Goal: Task Accomplishment & Management: Manage account settings

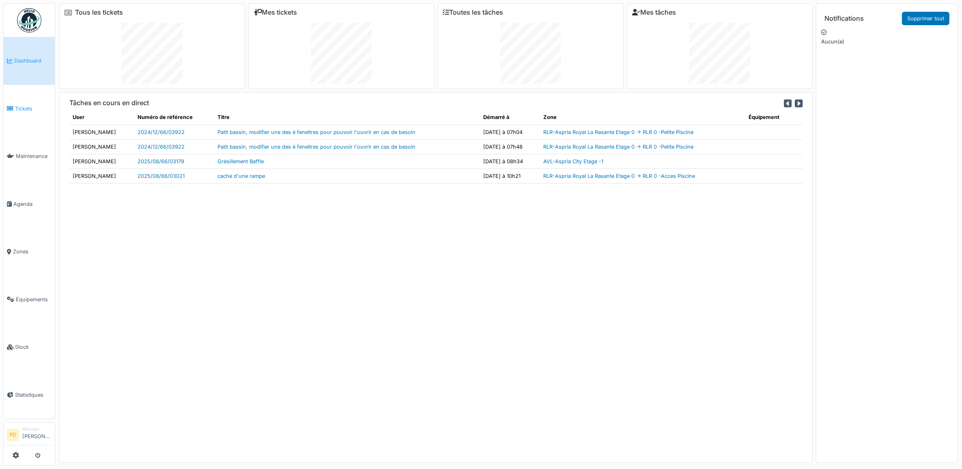
click at [22, 106] on span "Tickets" at bounding box center [33, 109] width 37 height 8
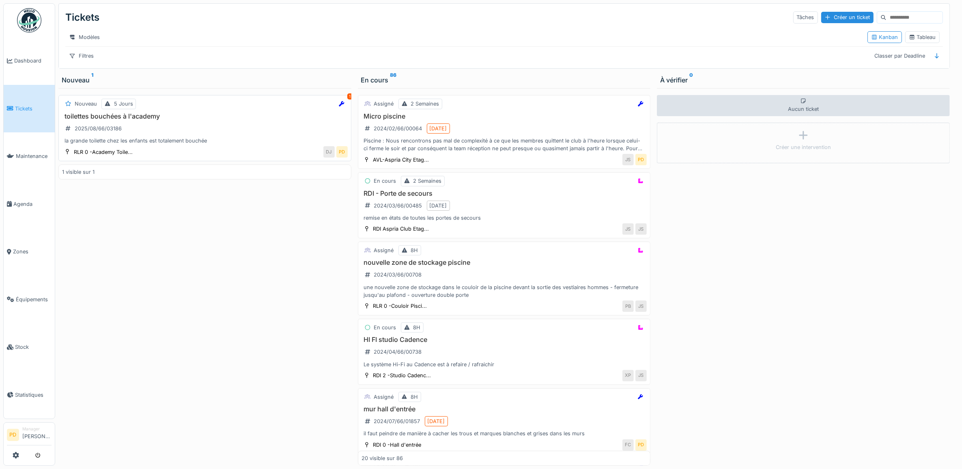
click at [225, 131] on div "toilettes bouchées à l'academy 2025/08/66/03186 la grande toilette chez les enf…" at bounding box center [205, 128] width 286 height 32
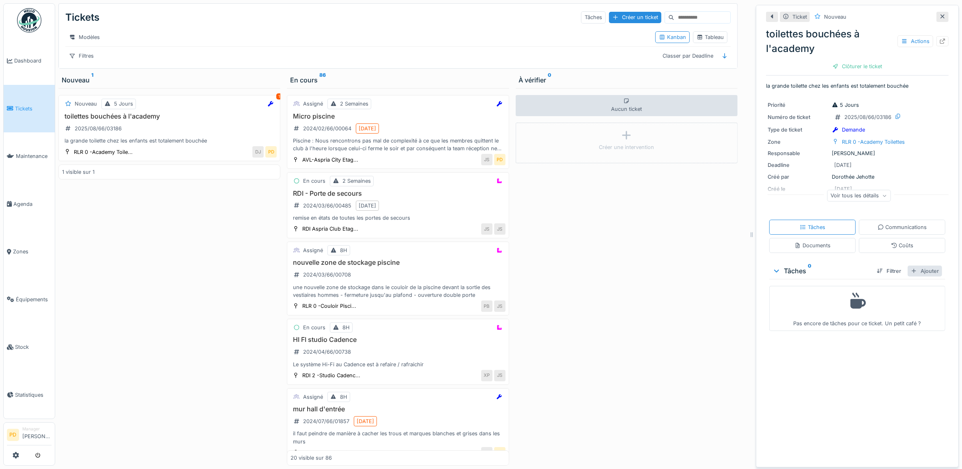
click at [916, 270] on div "Ajouter" at bounding box center [925, 270] width 34 height 11
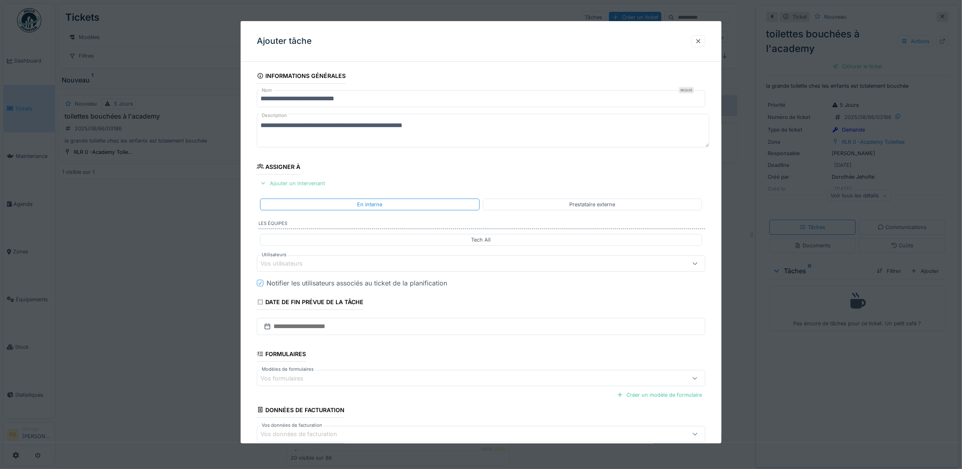
click at [314, 183] on div "Ajouter un intervenant" at bounding box center [292, 183] width 71 height 11
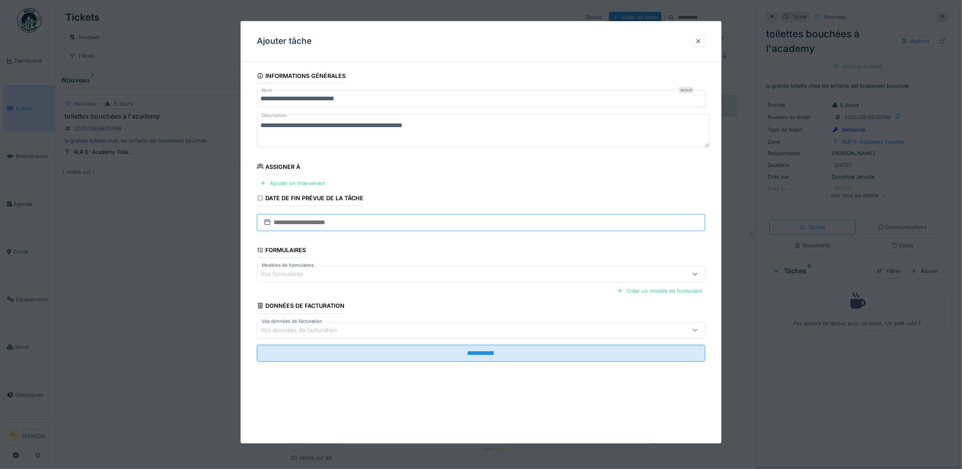
click at [313, 222] on input "text" at bounding box center [481, 222] width 449 height 17
click at [439, 189] on fieldset "**********" at bounding box center [481, 218] width 449 height 300
click at [314, 184] on div "Ajouter un intervenant" at bounding box center [292, 183] width 71 height 11
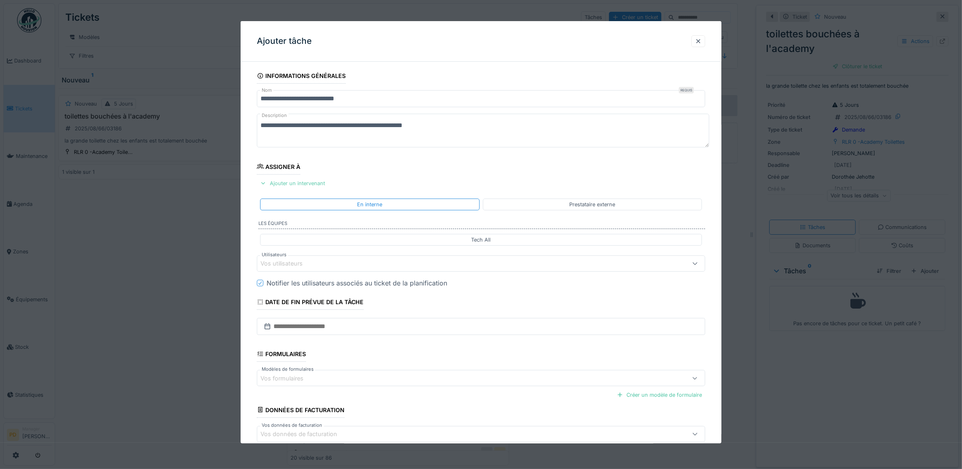
click at [314, 184] on div "Ajouter un intervenant" at bounding box center [292, 183] width 71 height 11
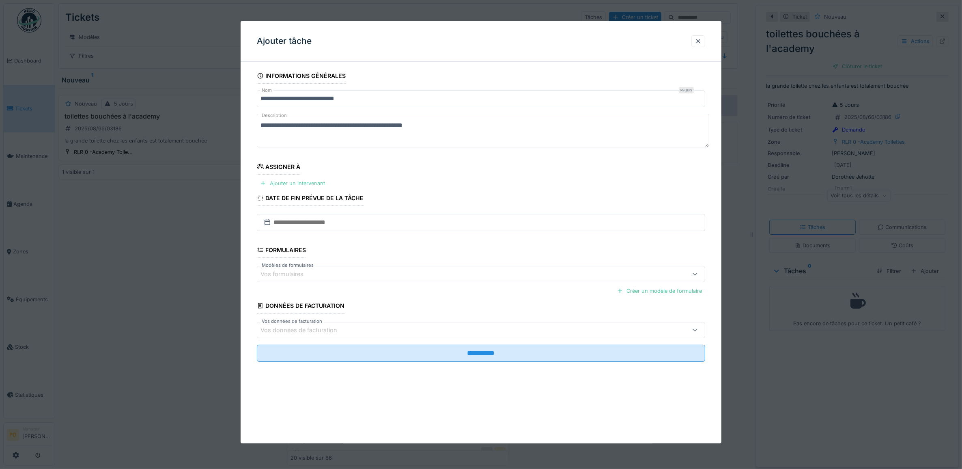
click at [314, 184] on div "Ajouter un intervenant" at bounding box center [292, 183] width 71 height 11
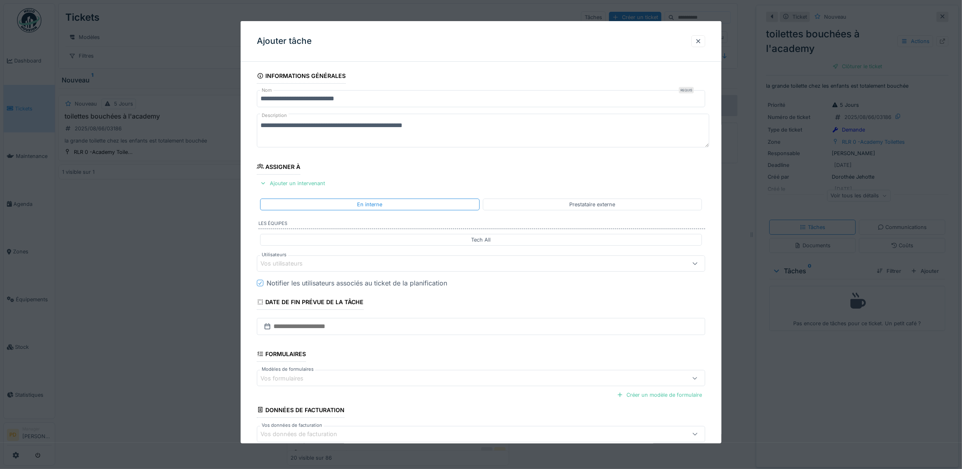
click at [308, 265] on div "Vos utilisateurs" at bounding box center [288, 263] width 54 height 9
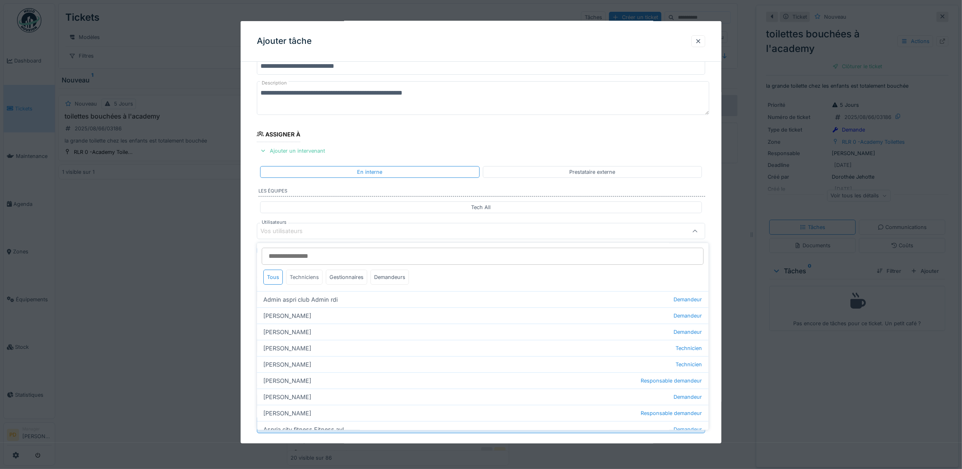
click at [313, 278] on div "Techniciens" at bounding box center [305, 277] width 37 height 15
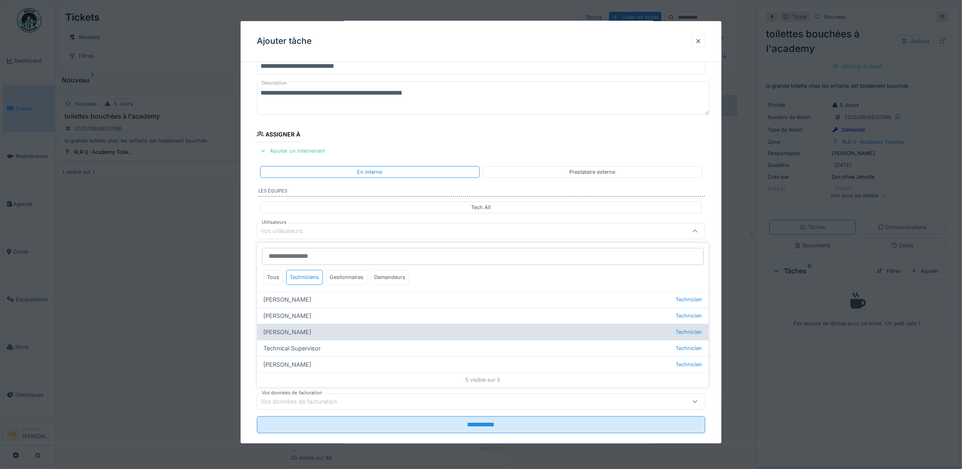
click at [302, 332] on div "Florian Sappart Technicien" at bounding box center [483, 332] width 452 height 16
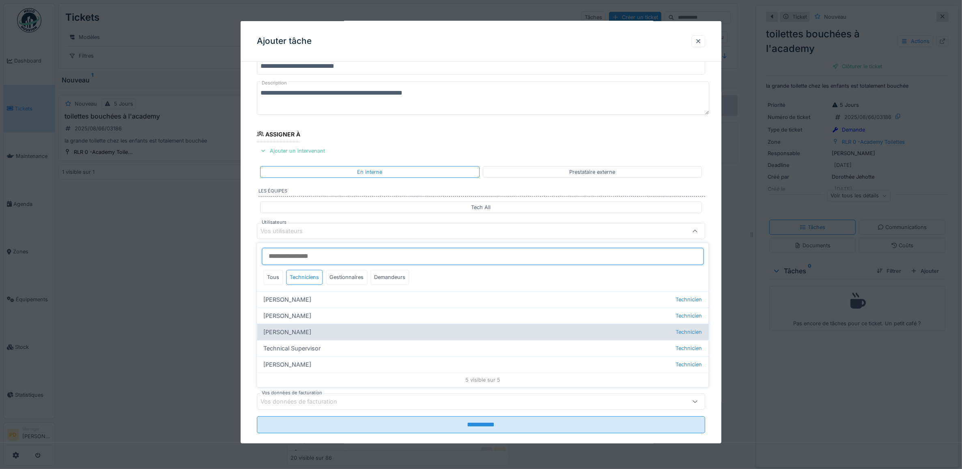
type input "*****"
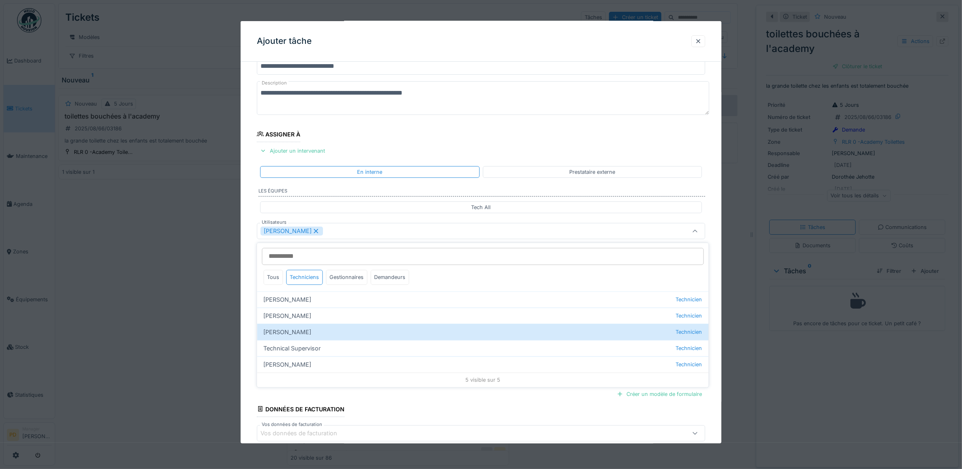
click at [246, 257] on div "**********" at bounding box center [481, 262] width 481 height 452
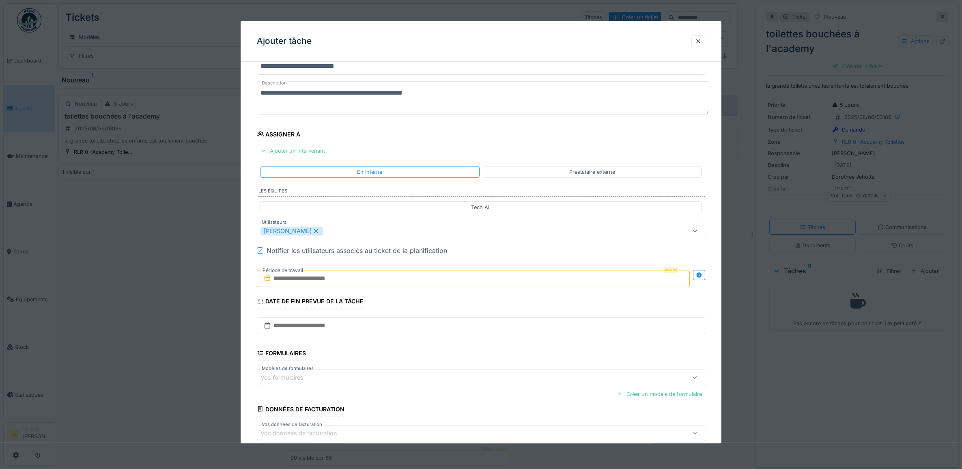
drag, startPoint x: 298, startPoint y: 288, endPoint x: 302, endPoint y: 283, distance: 6.7
click at [301, 285] on div "Requis Période de travail" at bounding box center [481, 278] width 449 height 30
click at [302, 282] on input "text" at bounding box center [473, 278] width 433 height 17
click at [461, 372] on div "20" at bounding box center [462, 371] width 11 height 12
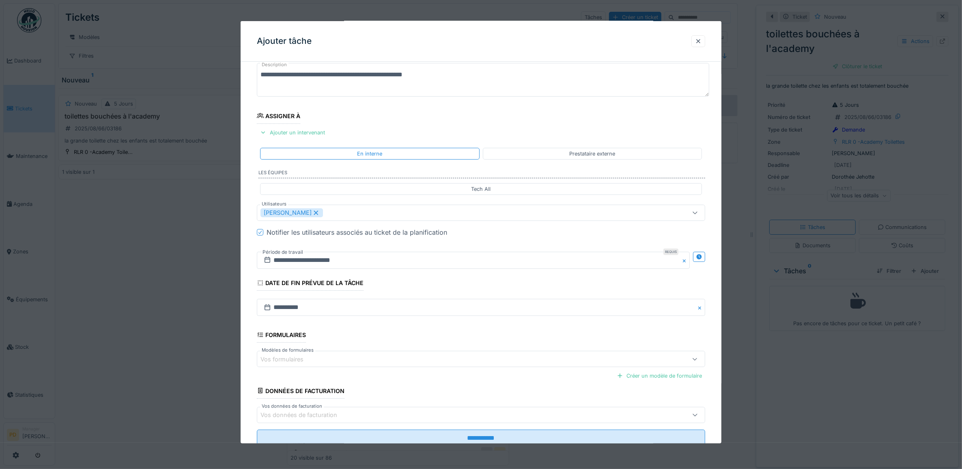
scroll to position [78, 0]
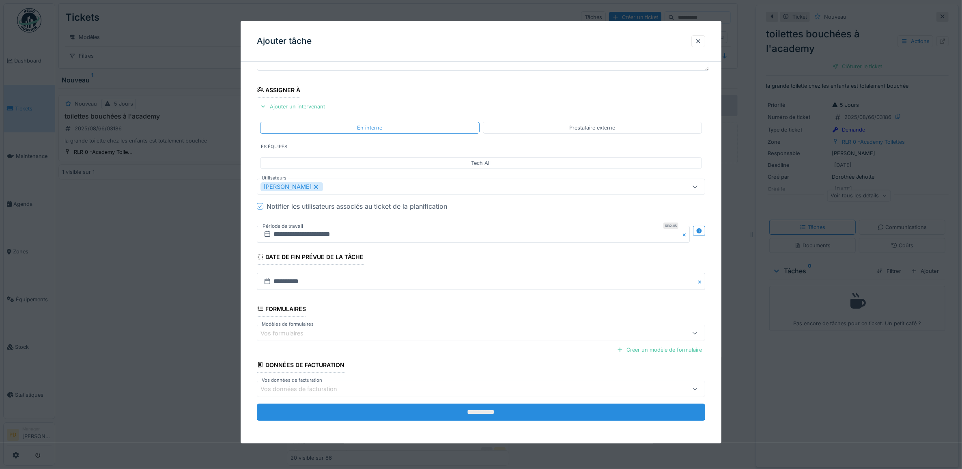
click at [469, 411] on input "**********" at bounding box center [481, 411] width 449 height 17
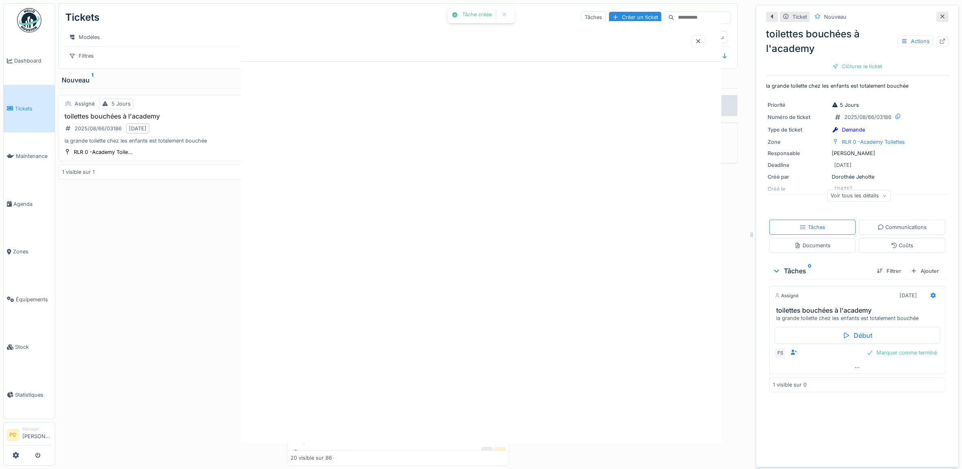
scroll to position [0, 0]
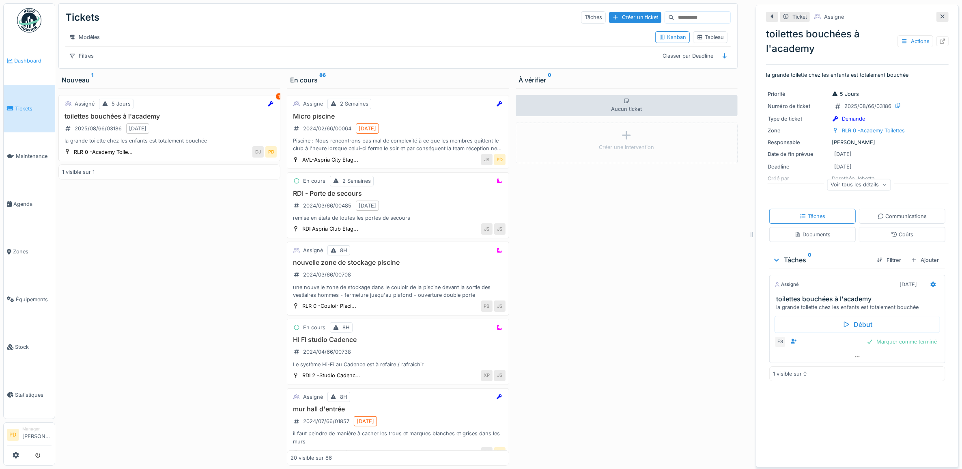
click at [30, 58] on span "Dashboard" at bounding box center [32, 61] width 37 height 8
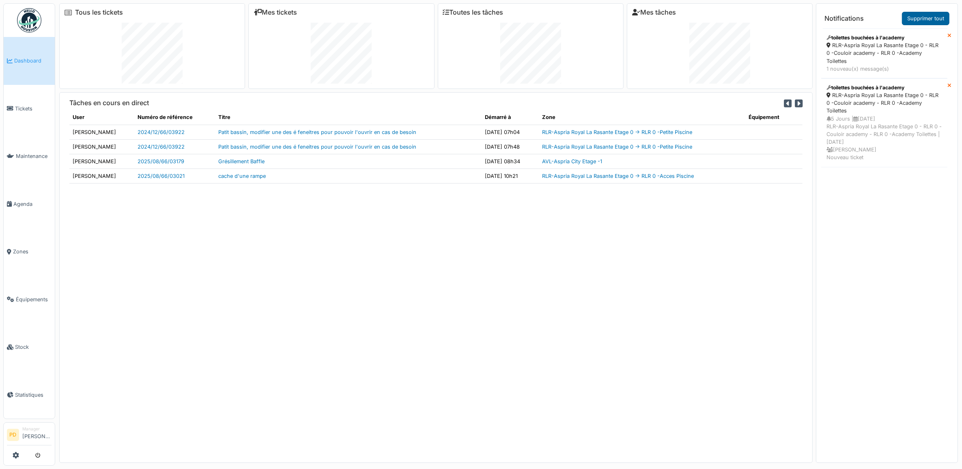
click at [920, 19] on link "Supprimer tout" at bounding box center [925, 18] width 47 height 13
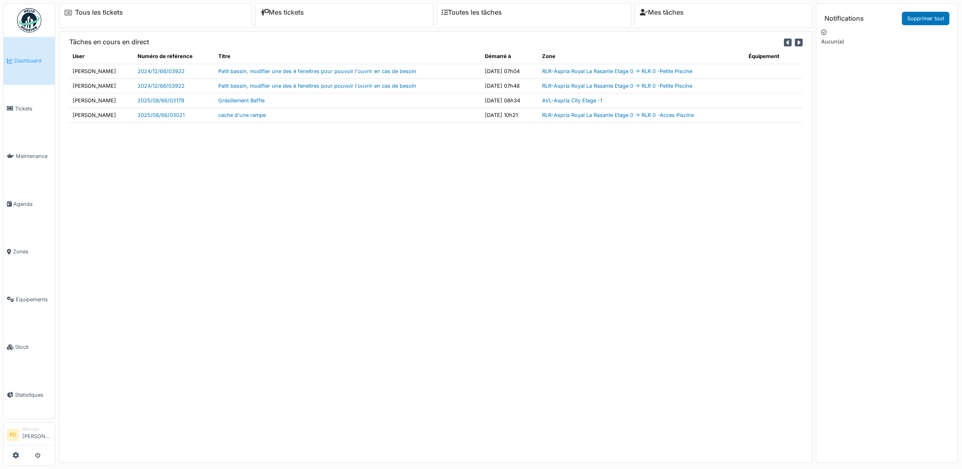
click at [17, 62] on span "Dashboard" at bounding box center [32, 61] width 37 height 8
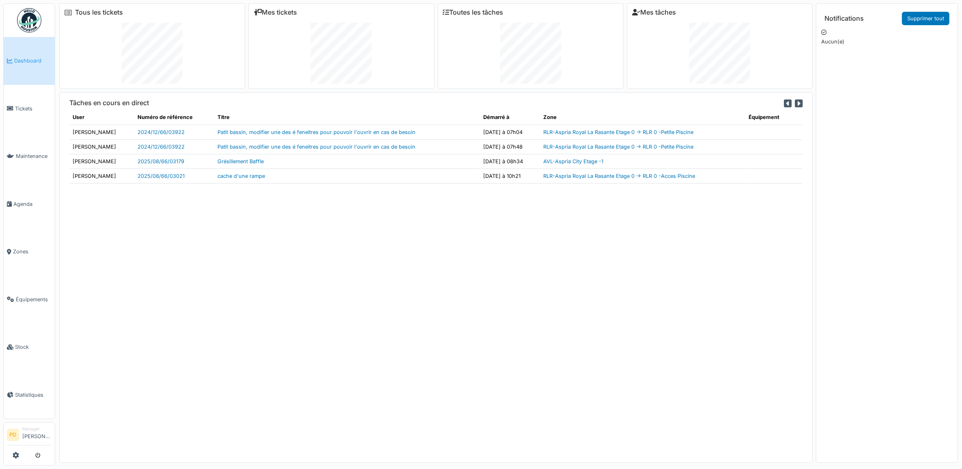
click at [30, 62] on span "Dashboard" at bounding box center [32, 61] width 37 height 8
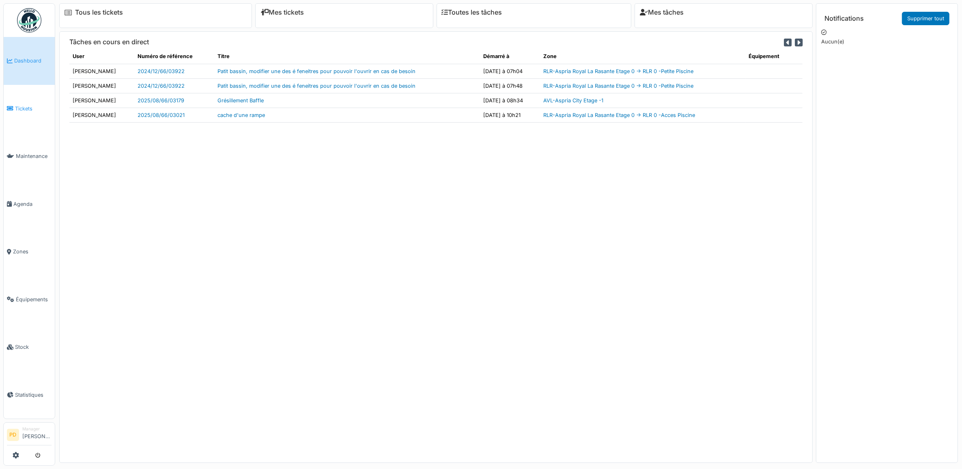
click at [25, 106] on span "Tickets" at bounding box center [33, 109] width 37 height 8
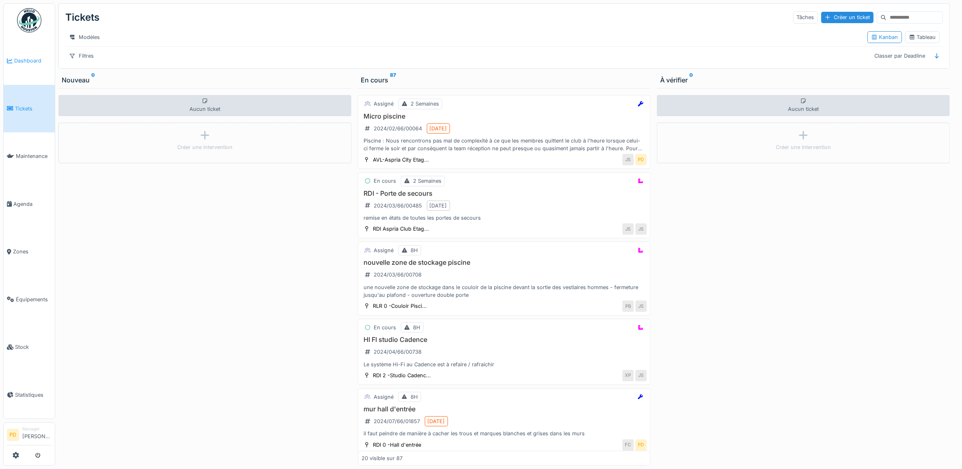
click at [29, 58] on span "Dashboard" at bounding box center [32, 61] width 37 height 8
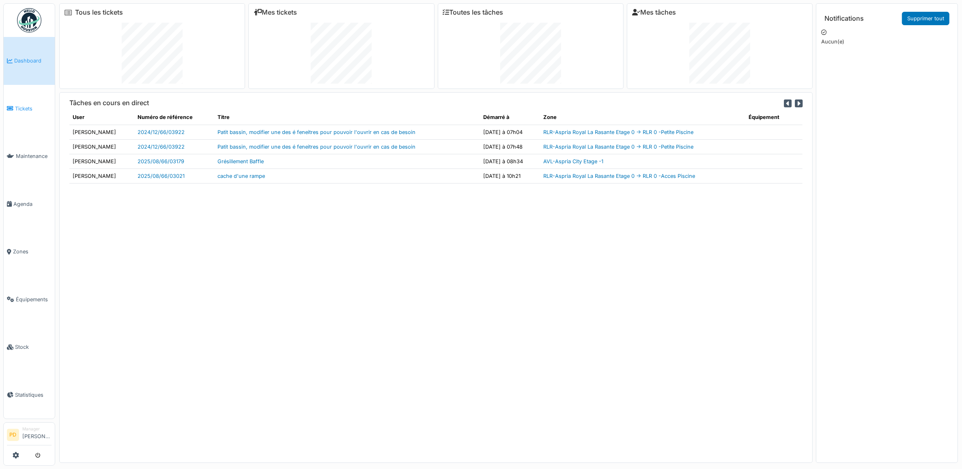
click at [29, 106] on span "Tickets" at bounding box center [33, 109] width 37 height 8
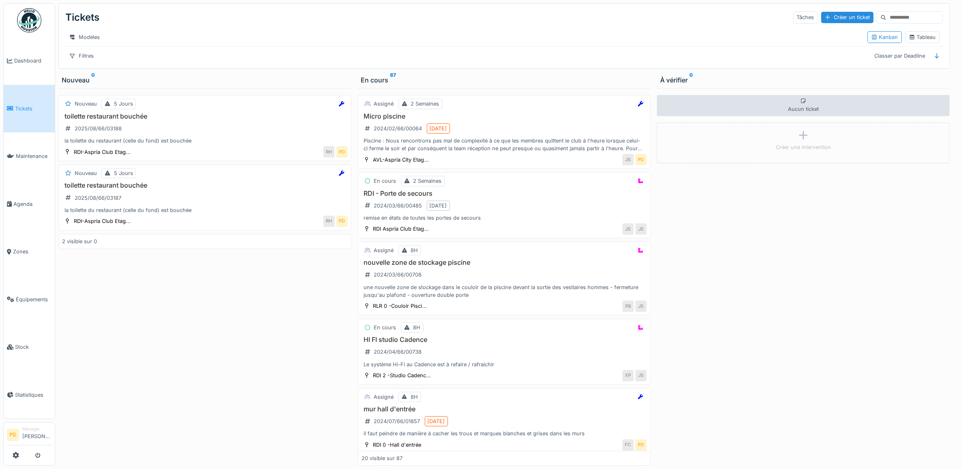
click at [25, 102] on link "Tickets" at bounding box center [29, 109] width 51 height 48
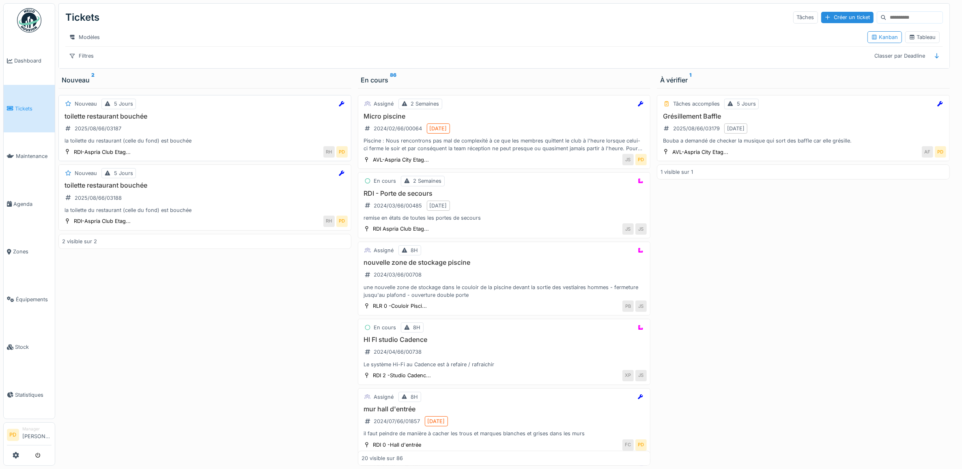
click at [201, 144] on div "la toilette du restaurant (celle du fond) est bouchée" at bounding box center [205, 141] width 286 height 8
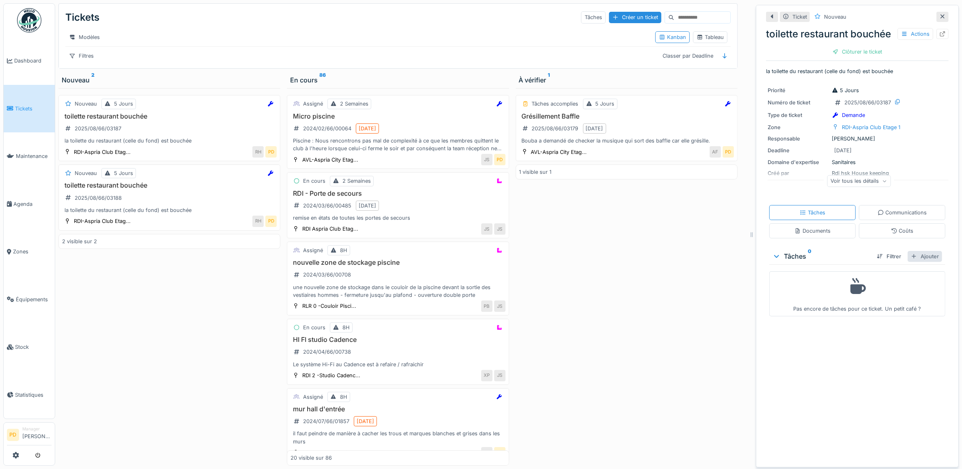
click at [914, 262] on div "Ajouter" at bounding box center [925, 256] width 34 height 11
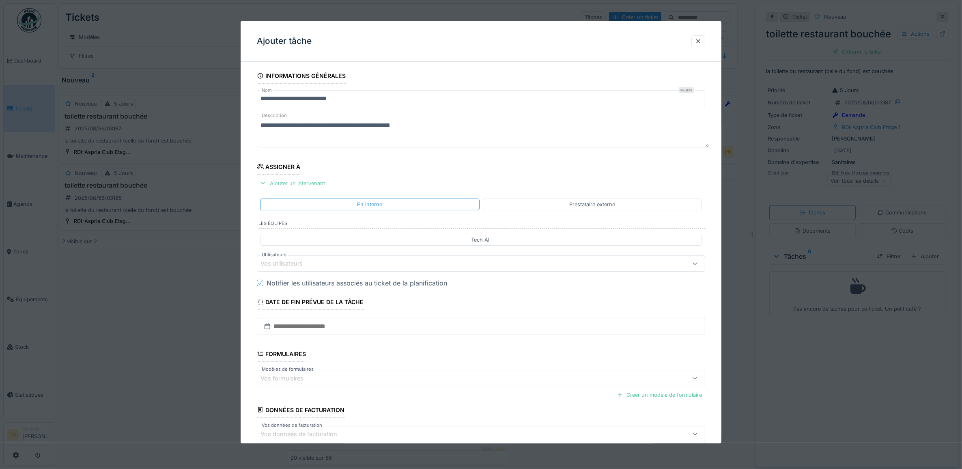
click at [317, 183] on div "Ajouter un intervenant" at bounding box center [292, 183] width 71 height 11
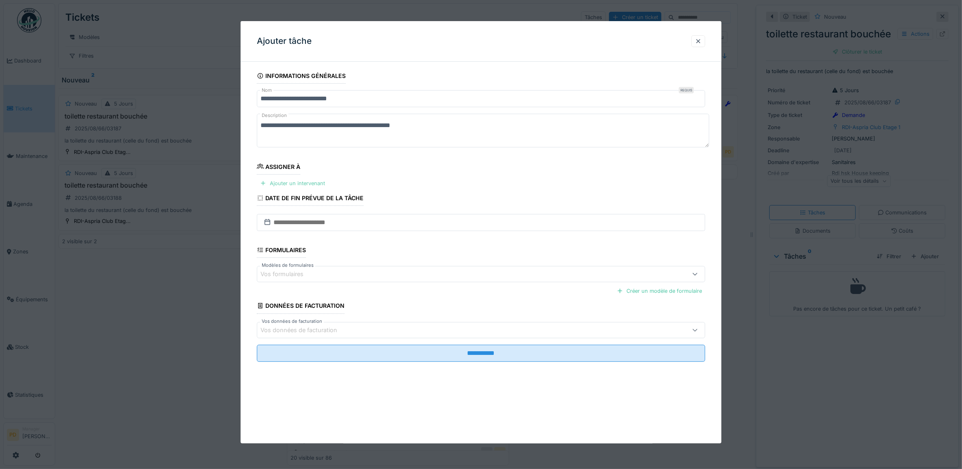
click at [321, 183] on div "Ajouter un intervenant" at bounding box center [292, 183] width 71 height 11
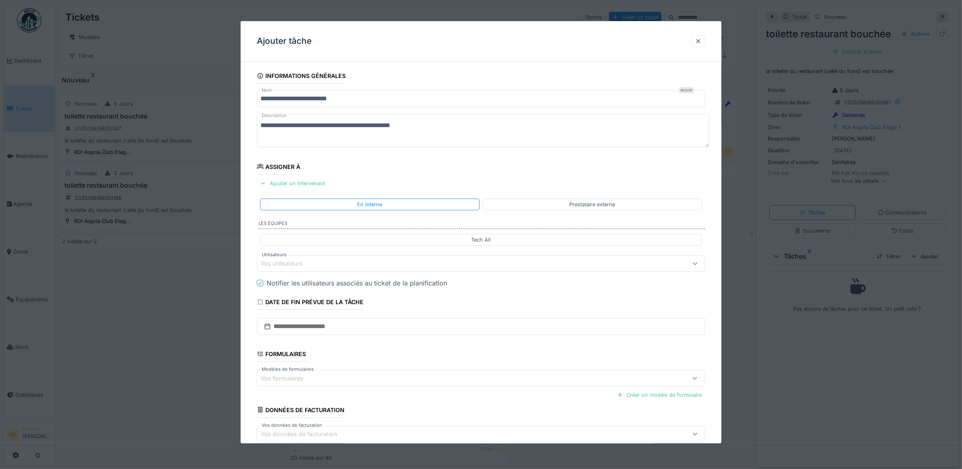
click at [335, 265] on div "Vos utilisateurs" at bounding box center [456, 263] width 391 height 9
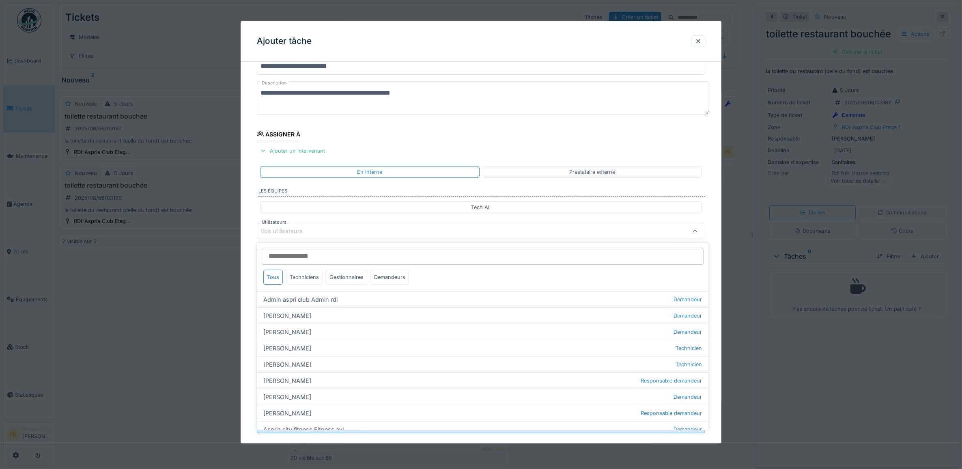
click at [303, 278] on div "Techniciens" at bounding box center [305, 277] width 37 height 15
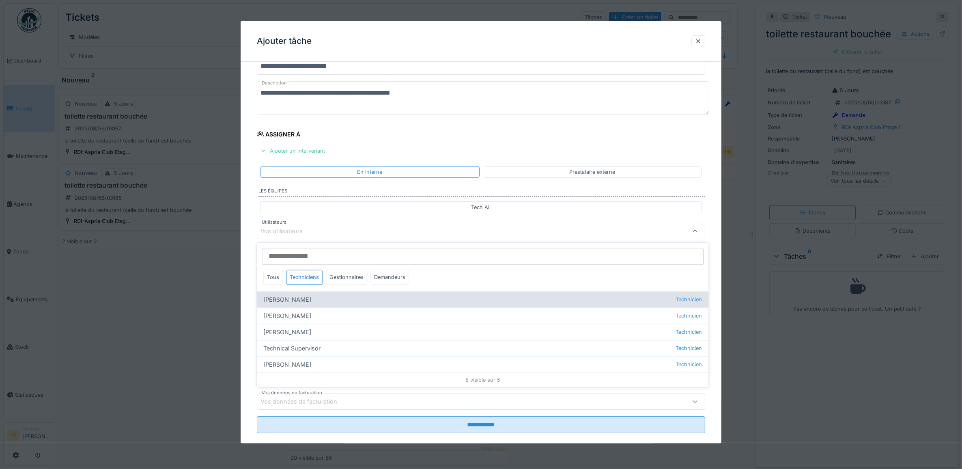
click at [303, 298] on div "Alexandre Michailidis Technicien" at bounding box center [483, 299] width 452 height 16
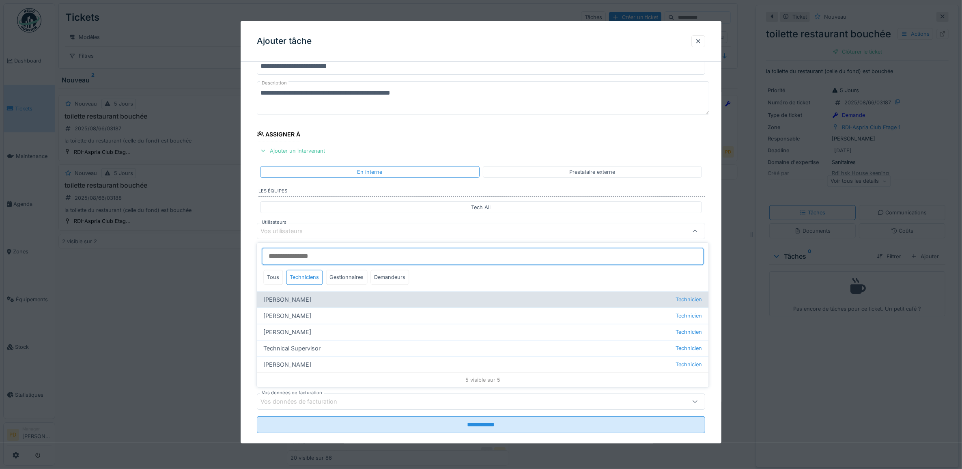
type input "*****"
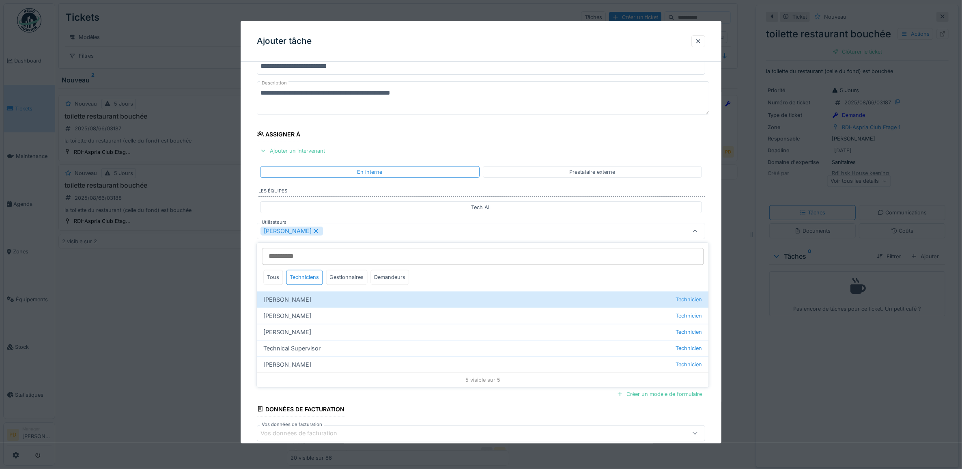
click at [250, 239] on div "**********" at bounding box center [481, 262] width 481 height 452
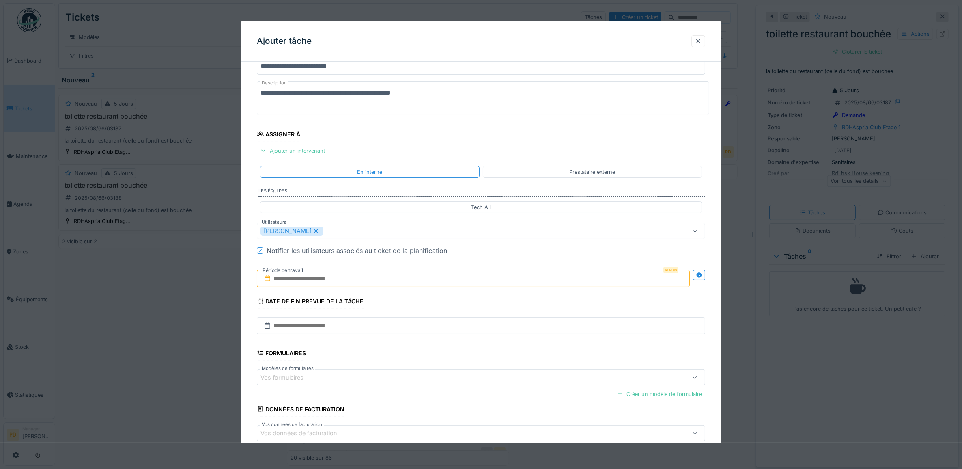
drag, startPoint x: 282, startPoint y: 277, endPoint x: 289, endPoint y: 274, distance: 6.7
click at [282, 277] on input "text" at bounding box center [473, 278] width 433 height 17
click at [463, 368] on div "20" at bounding box center [462, 371] width 11 height 12
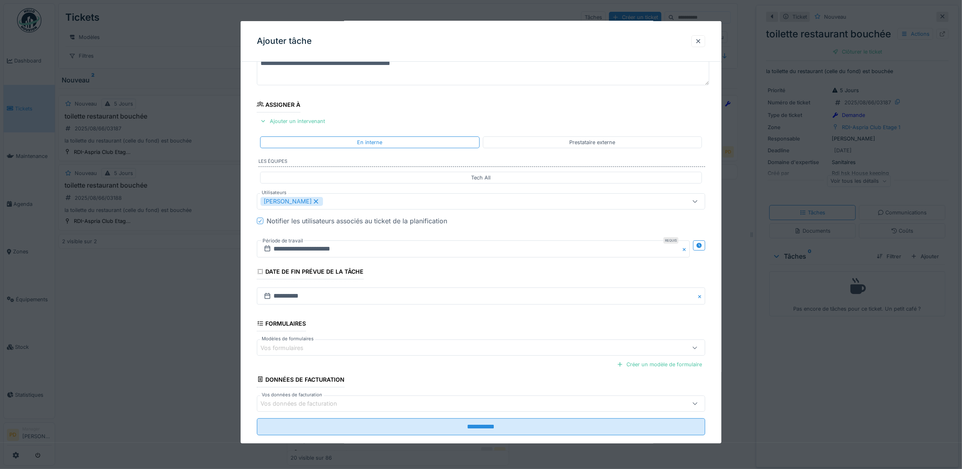
scroll to position [78, 0]
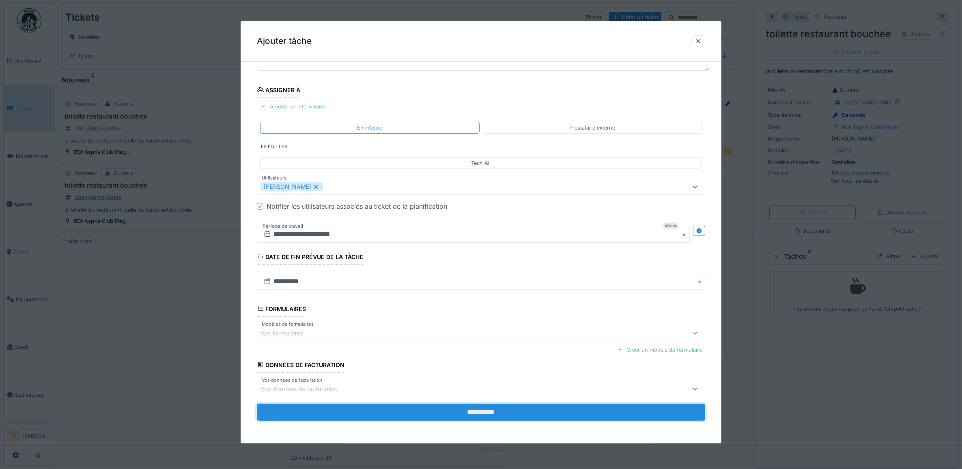
click at [488, 416] on input "**********" at bounding box center [481, 411] width 449 height 17
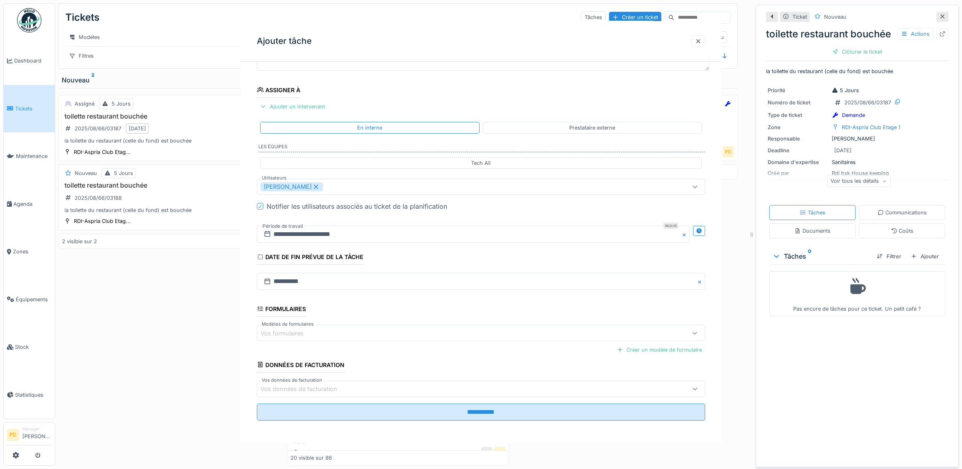
scroll to position [0, 0]
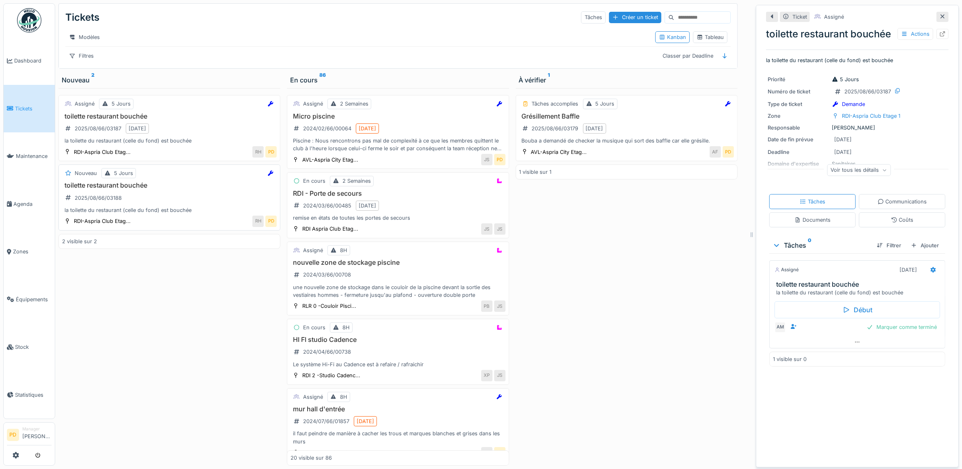
click at [200, 204] on div "toilette restaurant bouchée 2025/08/66/03188 la toilette du restaurant (celle d…" at bounding box center [169, 197] width 215 height 32
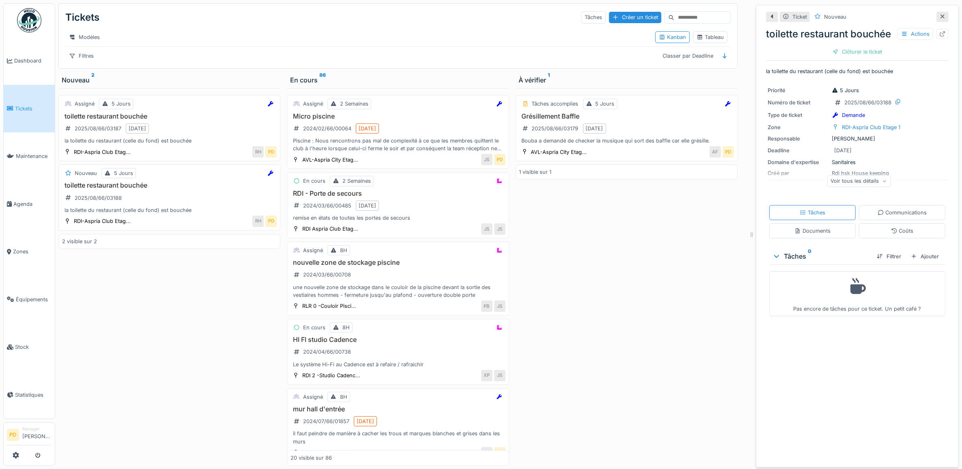
click at [835, 59] on div "toilette restaurant bouchée Actions Clôturer le ticket" at bounding box center [857, 41] width 183 height 35
click at [837, 57] on div "Clôturer le ticket" at bounding box center [858, 51] width 56 height 11
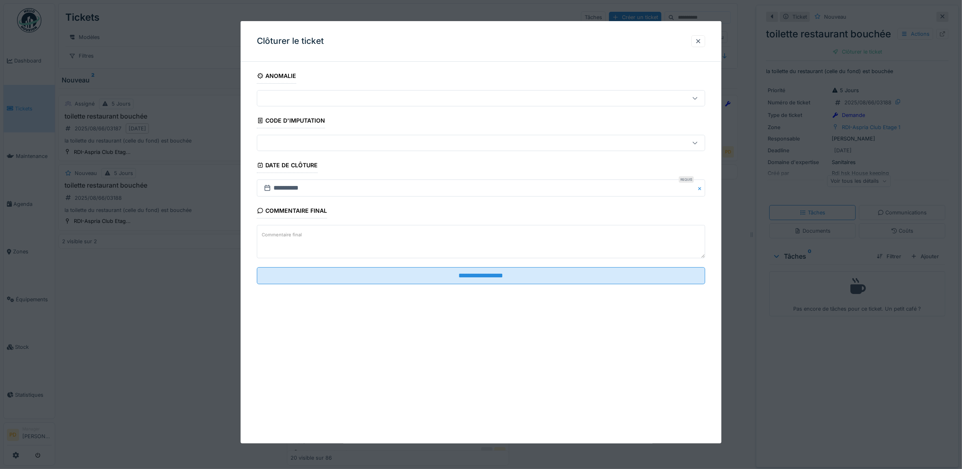
click at [490, 248] on textarea "Commentaire final" at bounding box center [481, 241] width 449 height 33
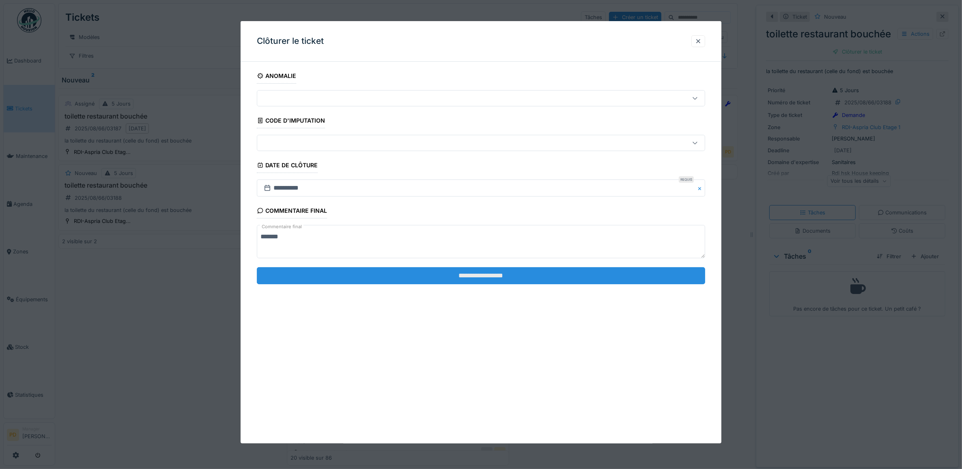
type textarea "*******"
click at [503, 281] on input "**********" at bounding box center [481, 275] width 449 height 17
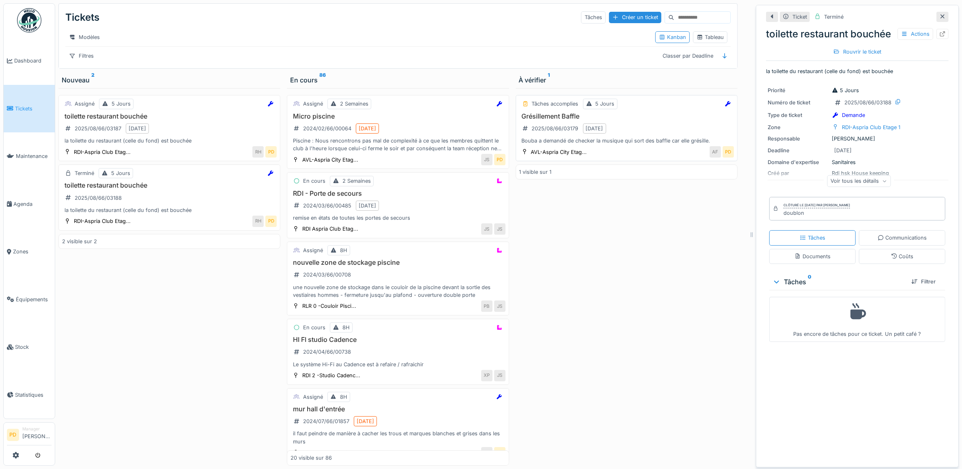
click at [660, 133] on div "Grésillement Baffle 2025/08/66/03179 20/08/2025 Bouba a demandé de checker la m…" at bounding box center [627, 128] width 215 height 32
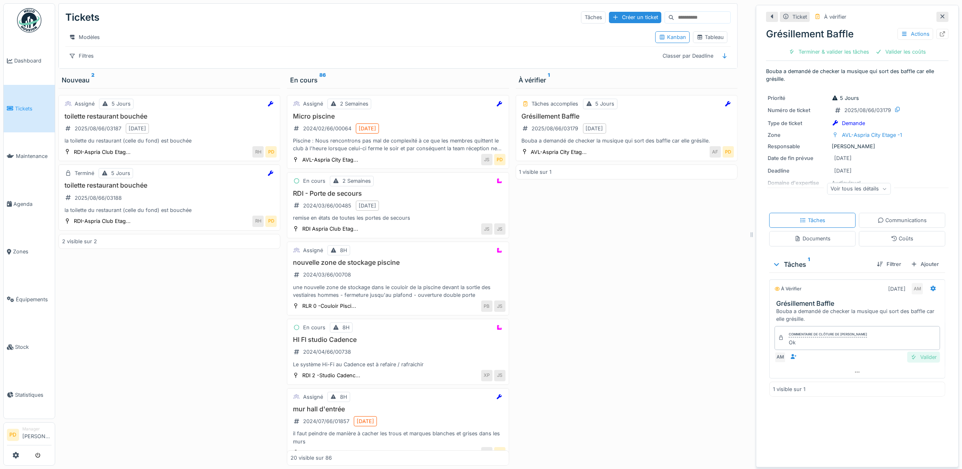
click at [920, 360] on div "Valider" at bounding box center [924, 356] width 33 height 11
click at [834, 51] on div "Valider les coûts" at bounding box center [829, 51] width 57 height 11
click at [864, 50] on div "Clôturer le ticket" at bounding box center [858, 51] width 56 height 11
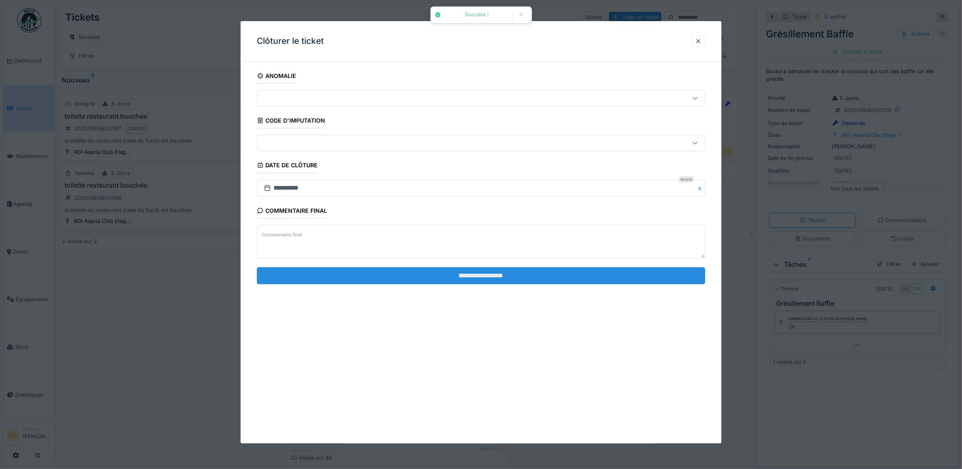
click at [502, 272] on input "**********" at bounding box center [481, 275] width 449 height 17
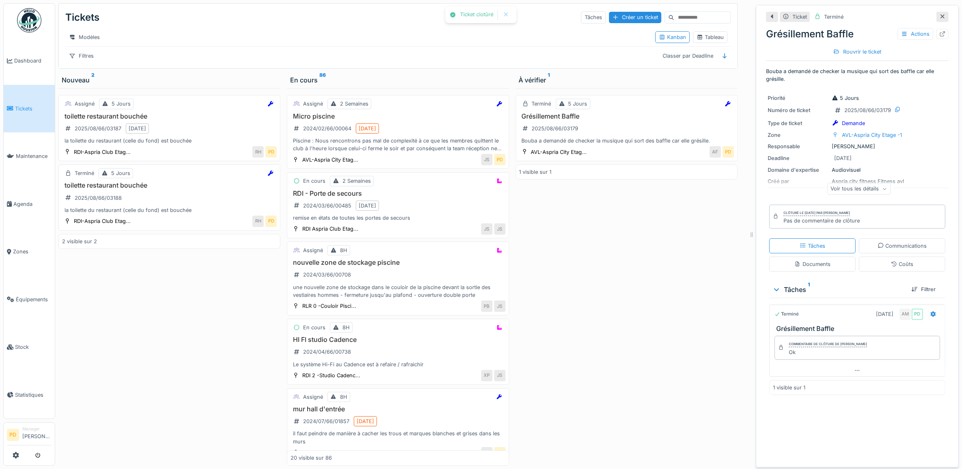
click at [29, 106] on span "Tickets" at bounding box center [33, 109] width 37 height 8
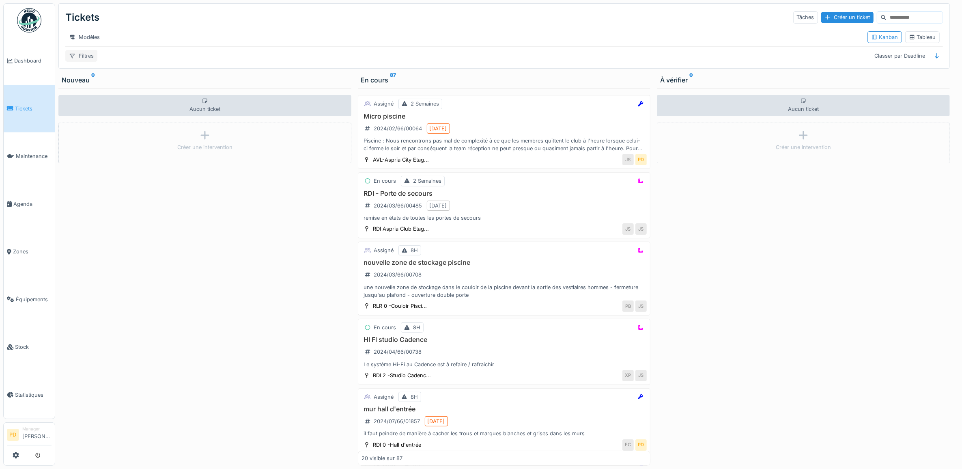
click at [87, 62] on div "Filtres" at bounding box center [81, 56] width 32 height 12
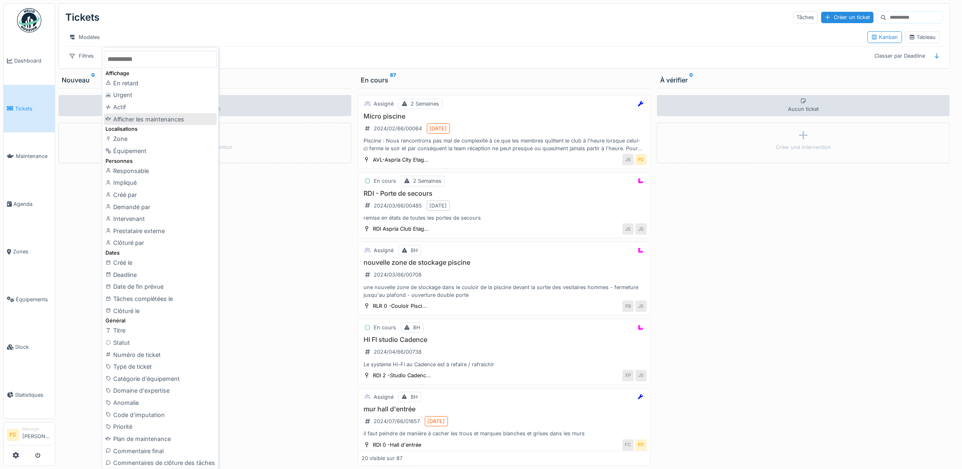
click at [153, 116] on div "Afficher les maintenances" at bounding box center [160, 119] width 113 height 12
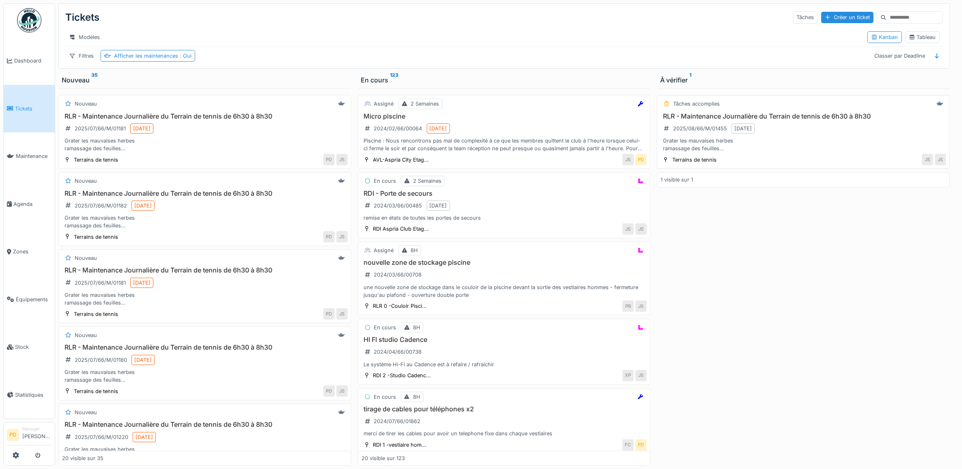
click at [818, 148] on div "Grater les mauvaises herbes ramassage des feuilles Vidange des poubelles Rangem…" at bounding box center [804, 144] width 286 height 15
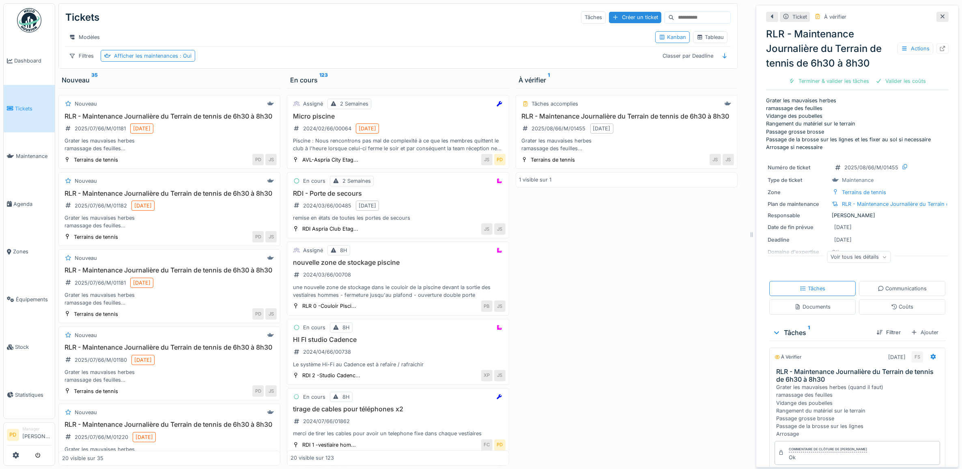
scroll to position [82, 0]
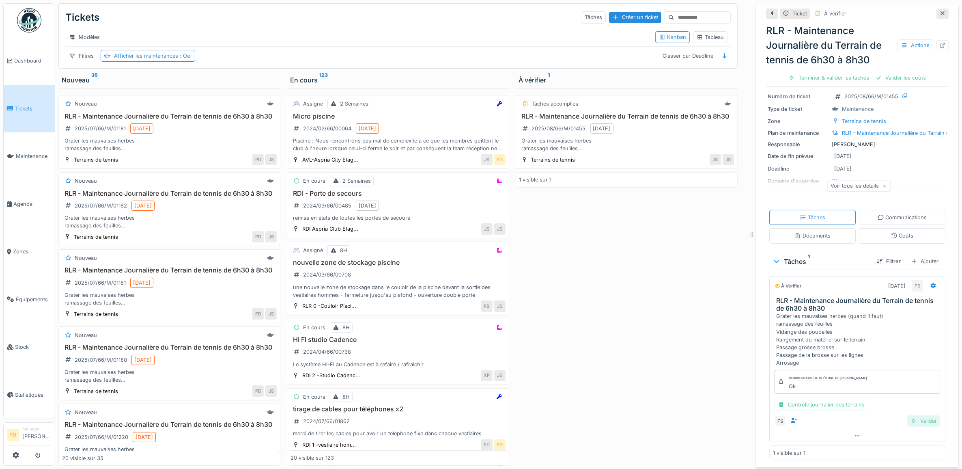
click at [910, 422] on div "Valider" at bounding box center [924, 420] width 33 height 11
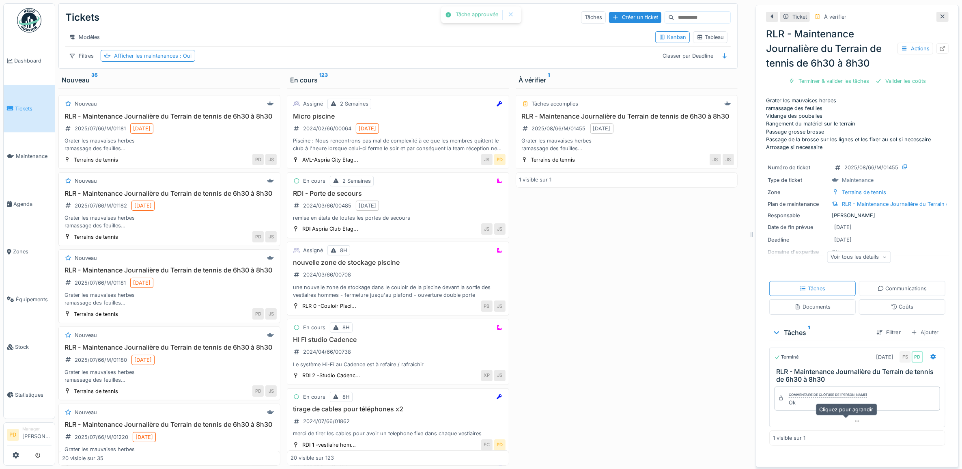
scroll to position [0, 0]
click at [882, 81] on div "Clôturer le ticket" at bounding box center [886, 80] width 56 height 11
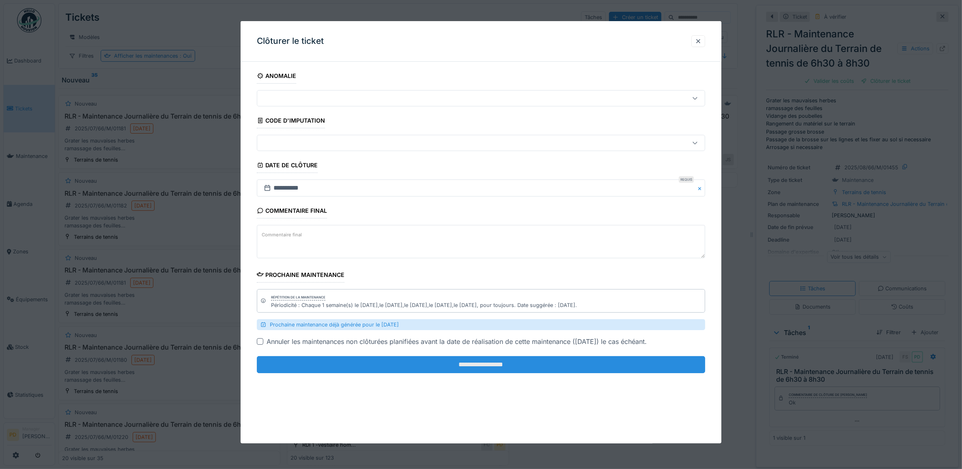
click at [541, 372] on input "**********" at bounding box center [481, 364] width 449 height 17
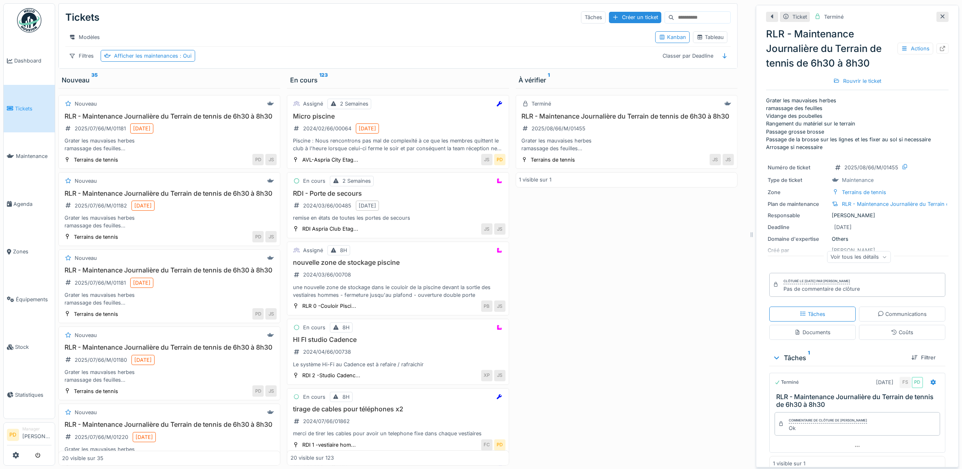
click at [4, 110] on link "Tickets" at bounding box center [29, 109] width 51 height 48
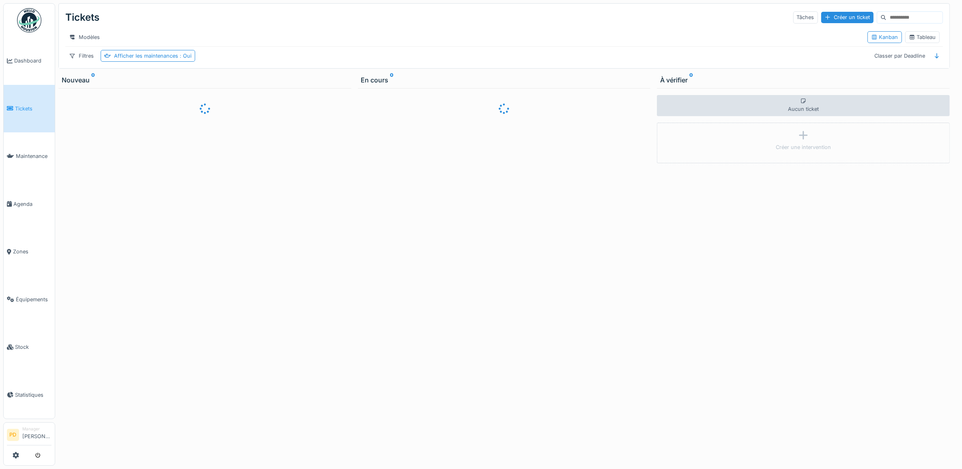
click at [39, 59] on div at bounding box center [481, 234] width 962 height 469
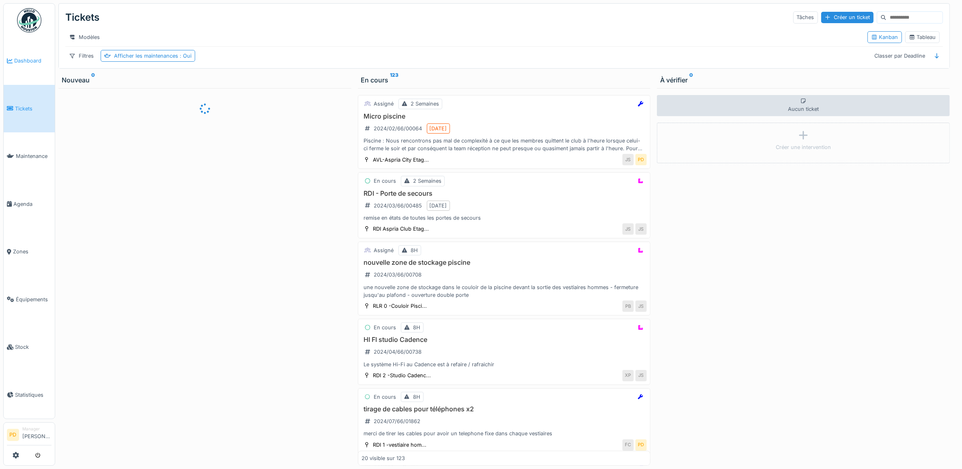
click at [30, 59] on span "Dashboard" at bounding box center [32, 61] width 37 height 8
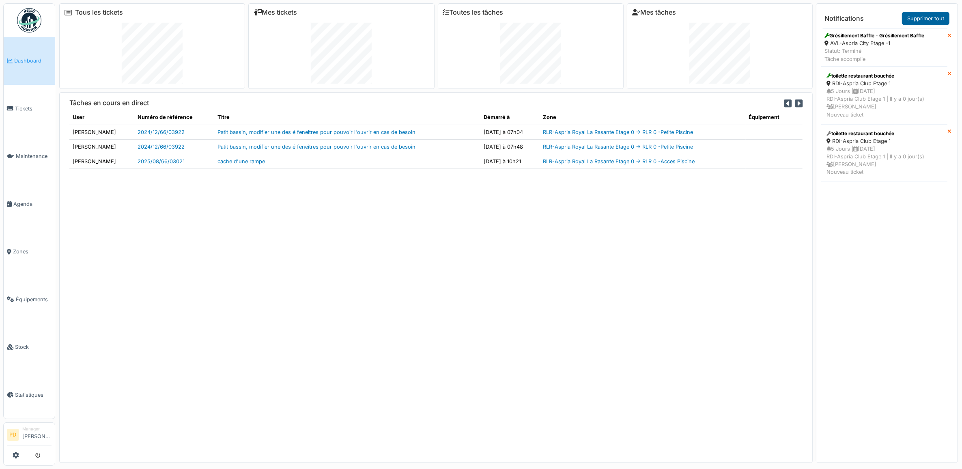
click at [928, 18] on link "Supprimer tout" at bounding box center [925, 18] width 47 height 13
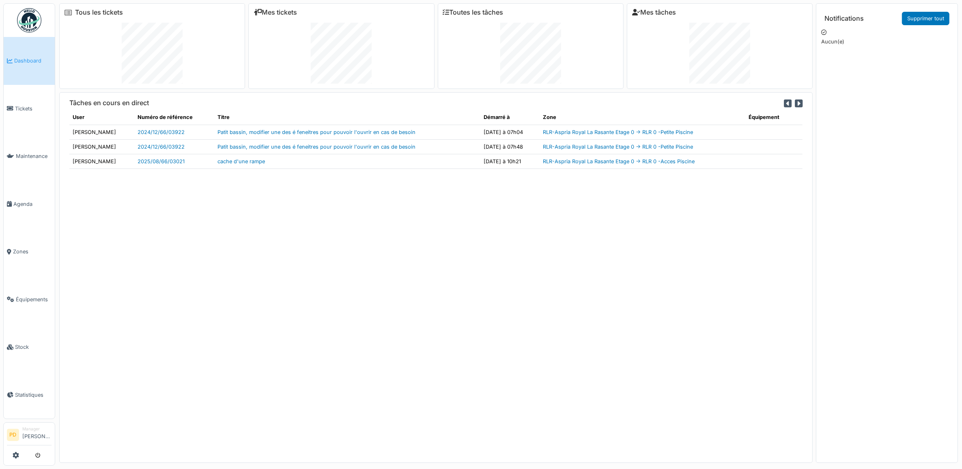
click at [32, 62] on span "Dashboard" at bounding box center [32, 61] width 37 height 8
